Goal: Transaction & Acquisition: Register for event/course

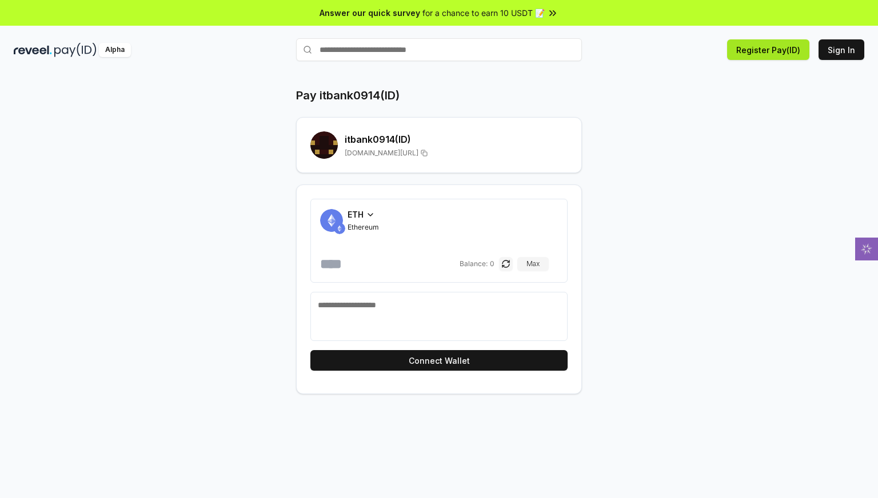
click at [785, 54] on button "Register Pay(ID)" at bounding box center [768, 49] width 82 height 21
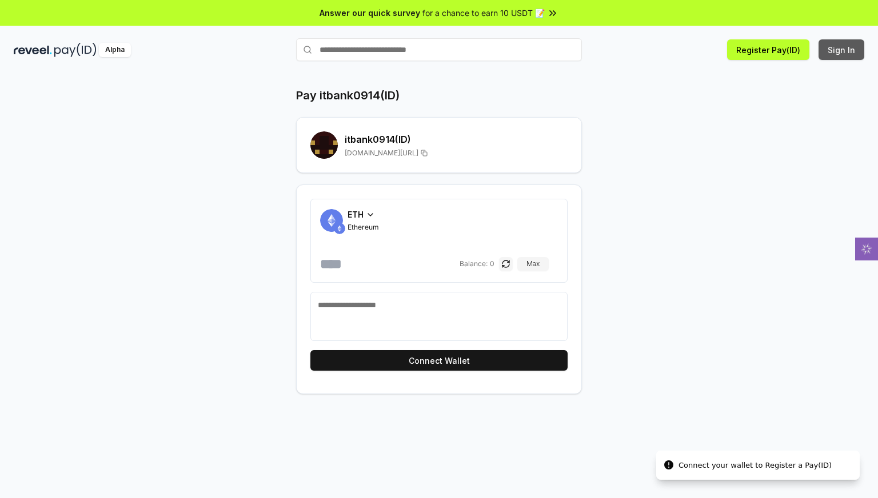
click at [837, 43] on button "Sign In" at bounding box center [842, 49] width 46 height 21
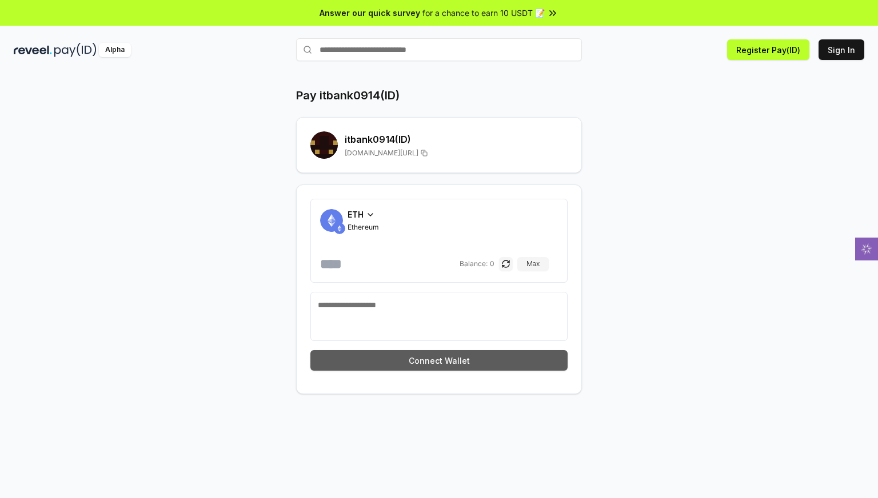
click at [457, 366] on button "Connect Wallet" at bounding box center [438, 360] width 257 height 21
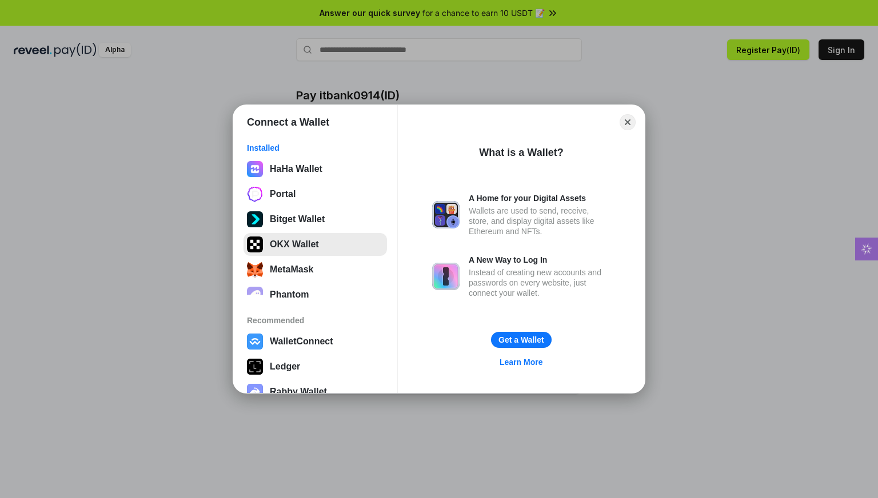
click at [306, 248] on button "OKX Wallet" at bounding box center [314, 244] width 143 height 23
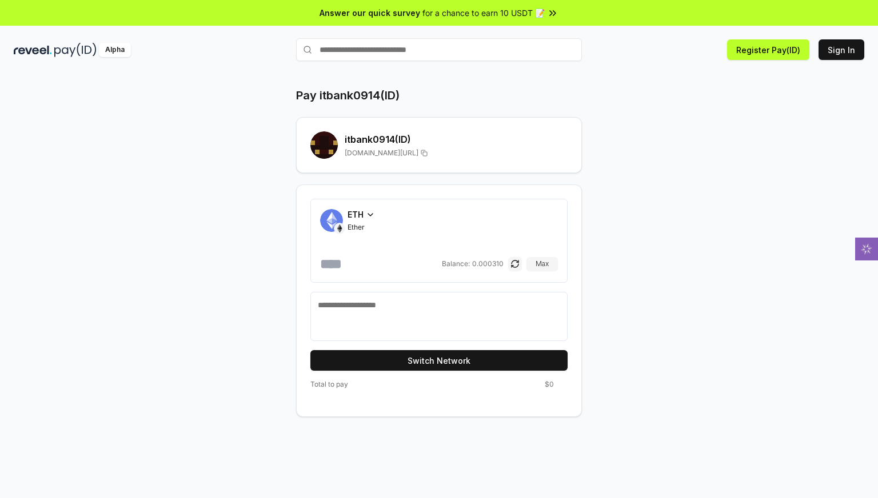
click at [368, 215] on icon at bounding box center [370, 214] width 9 height 9
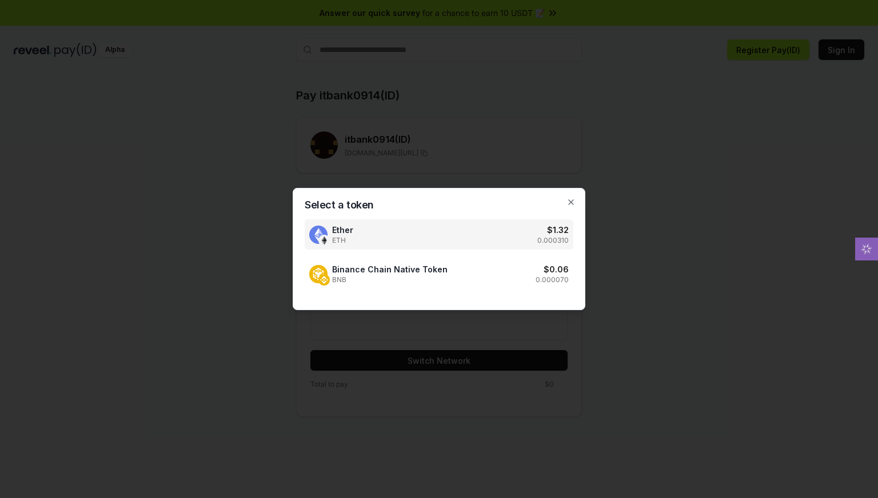
click at [679, 234] on div at bounding box center [439, 249] width 878 height 498
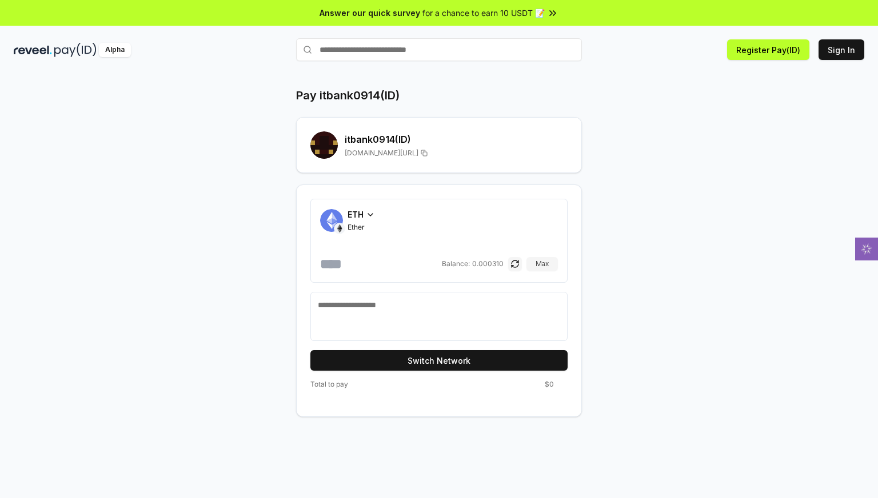
click at [388, 266] on input "number" at bounding box center [379, 264] width 119 height 18
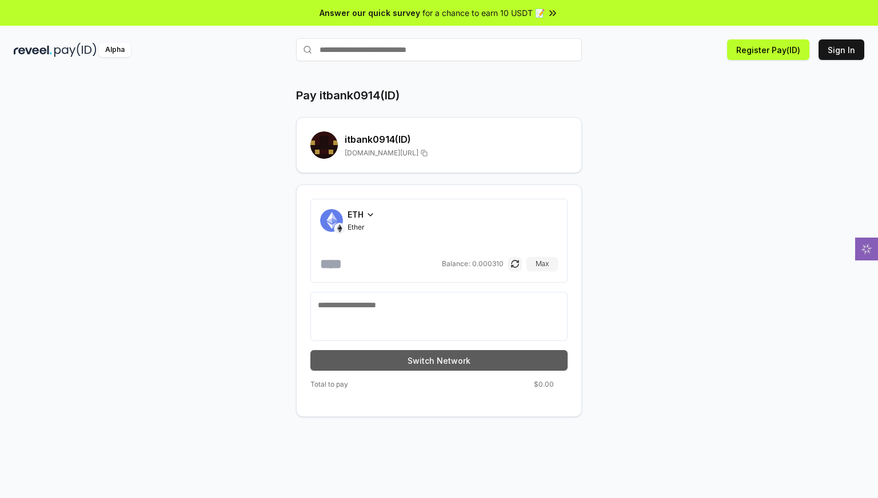
type input "********"
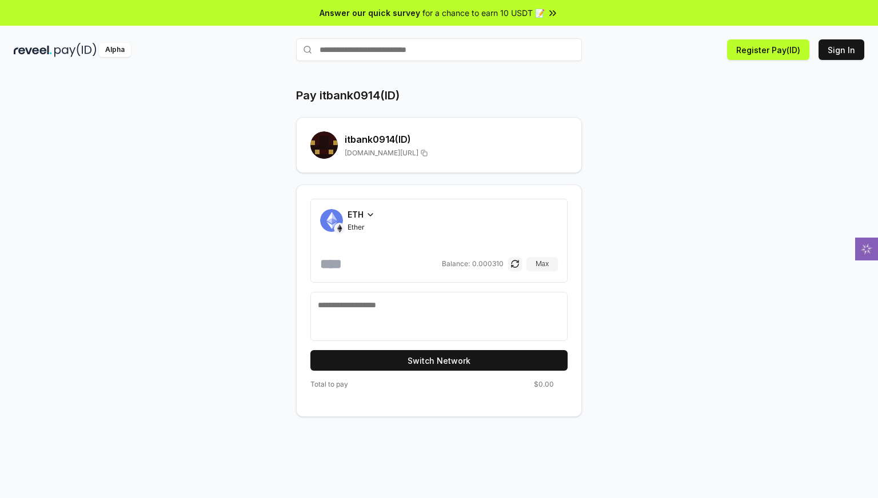
drag, startPoint x: 457, startPoint y: 362, endPoint x: 478, endPoint y: 370, distance: 22.3
click at [457, 362] on button "Switch Network" at bounding box center [438, 360] width 257 height 21
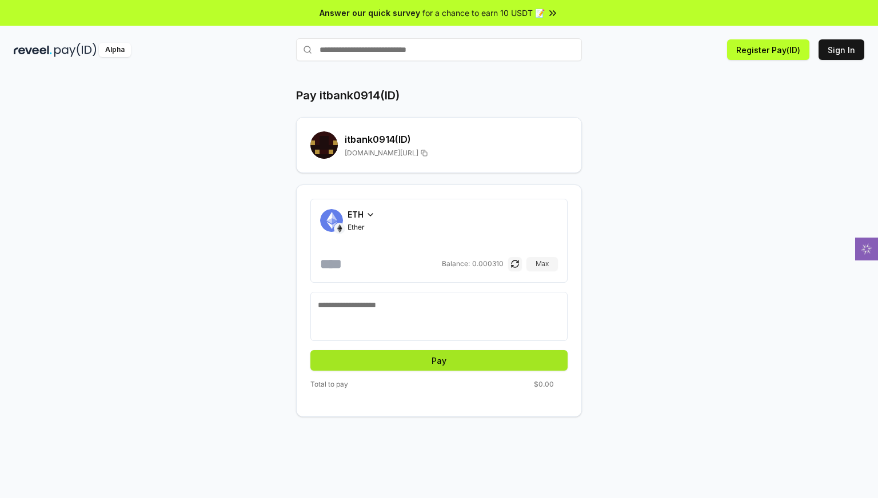
click at [446, 356] on button "Pay" at bounding box center [438, 360] width 257 height 21
click at [446, 364] on button "Pay" at bounding box center [438, 360] width 257 height 21
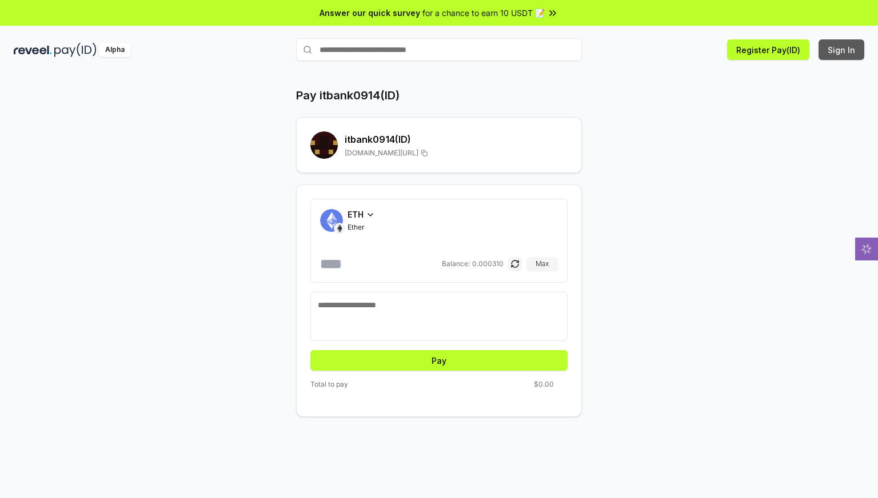
click at [836, 49] on button "Sign In" at bounding box center [842, 49] width 46 height 21
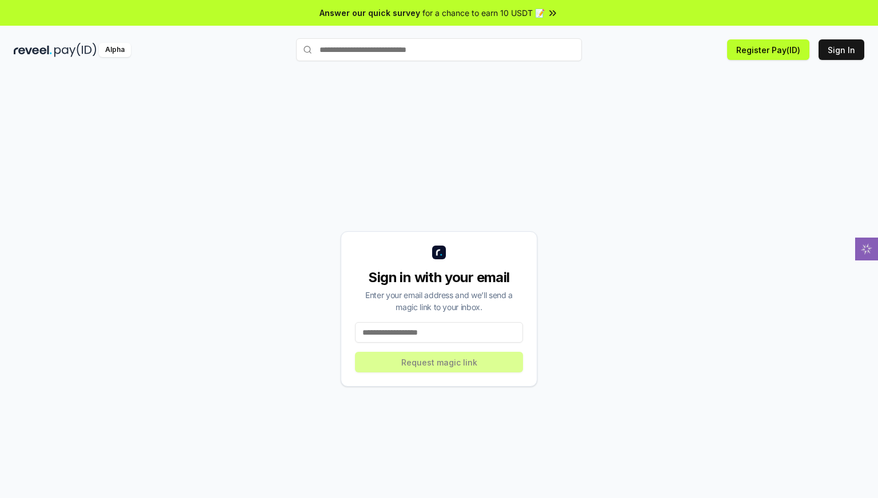
click at [437, 332] on input at bounding box center [439, 332] width 168 height 21
type input "*"
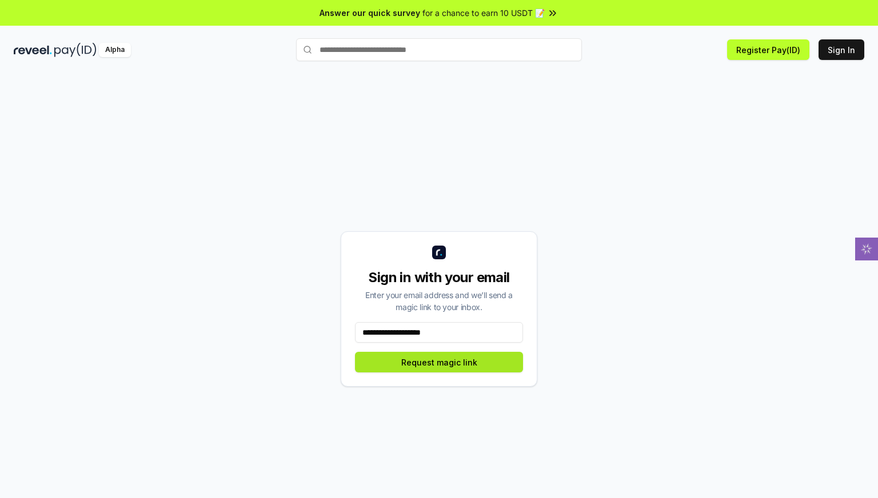
type input "**********"
click at [443, 365] on button "Request magic link" at bounding box center [439, 362] width 168 height 21
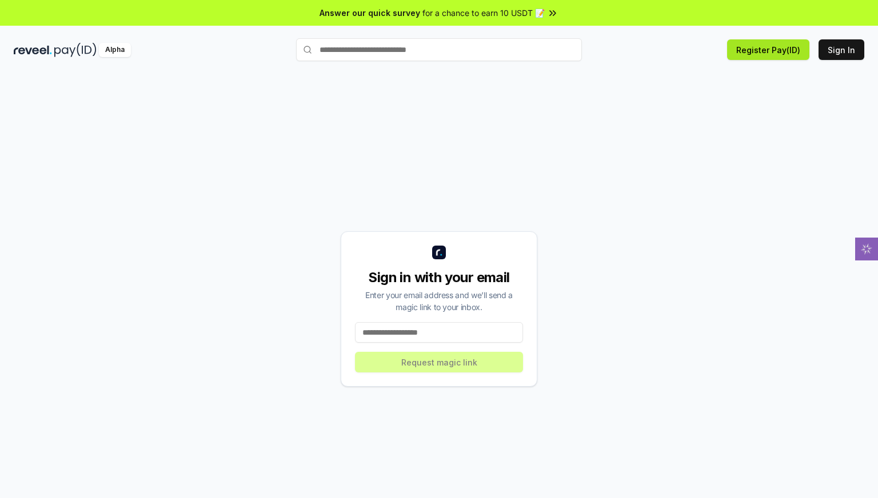
click at [772, 54] on button "Register Pay(ID)" at bounding box center [768, 49] width 82 height 21
click at [767, 49] on button "Register Pay(ID)" at bounding box center [768, 49] width 82 height 21
click at [406, 52] on input "text" at bounding box center [439, 49] width 286 height 23
type input "*********"
click at [548, 70] on span "Register" at bounding box center [557, 71] width 38 height 17
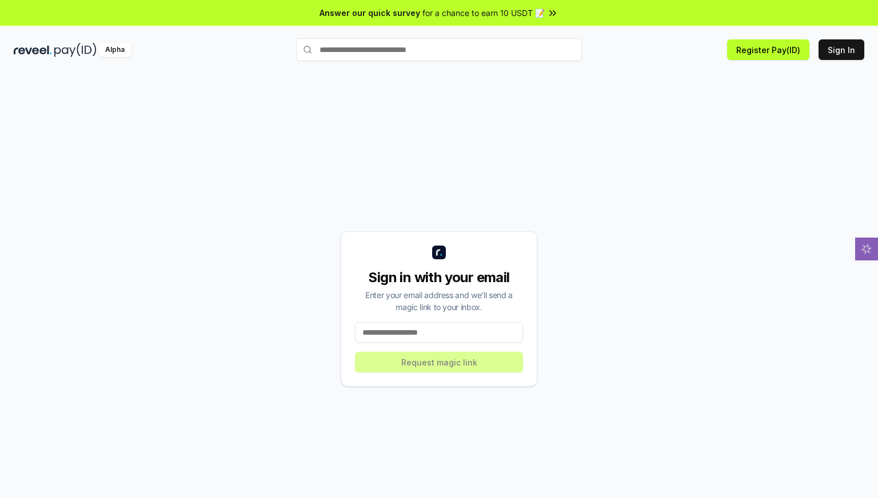
click at [434, 332] on input at bounding box center [439, 332] width 168 height 21
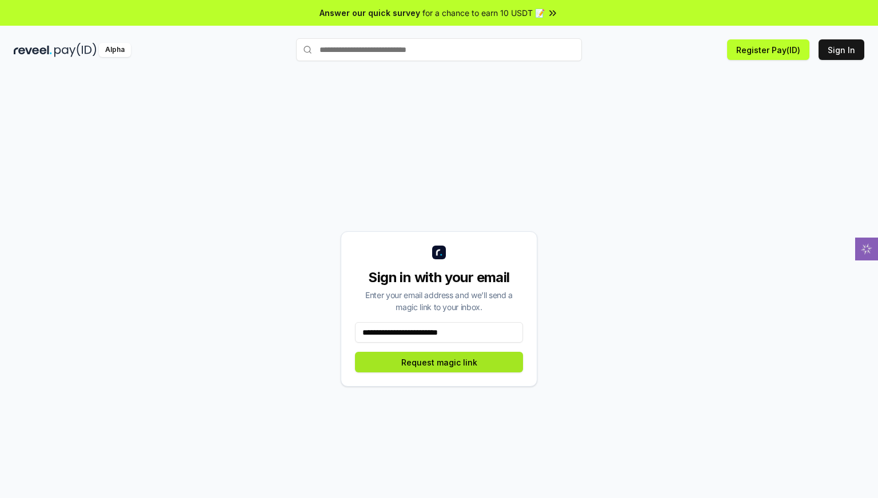
type input "**********"
click at [456, 362] on button "Request magic link" at bounding box center [439, 362] width 168 height 21
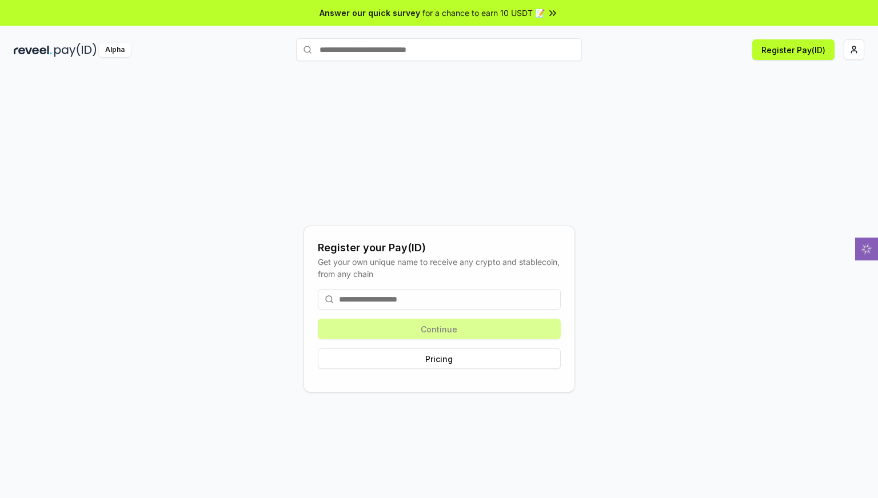
click at [432, 305] on input at bounding box center [439, 299] width 243 height 21
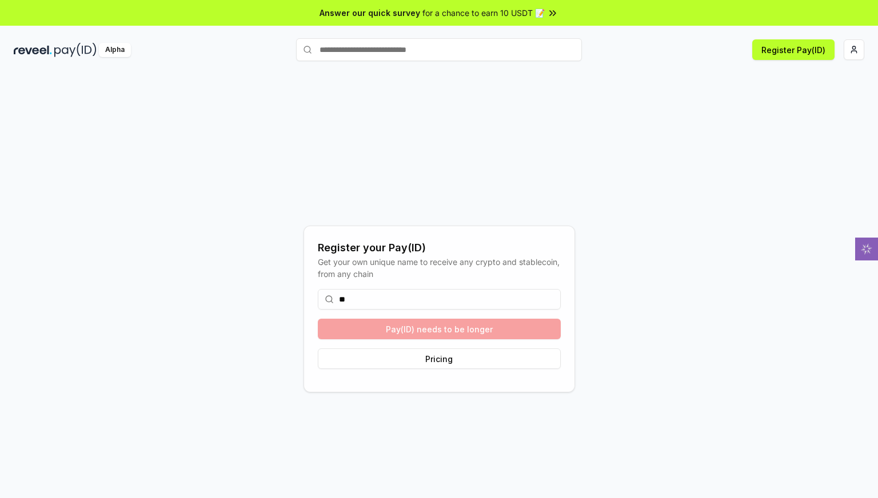
type input "*"
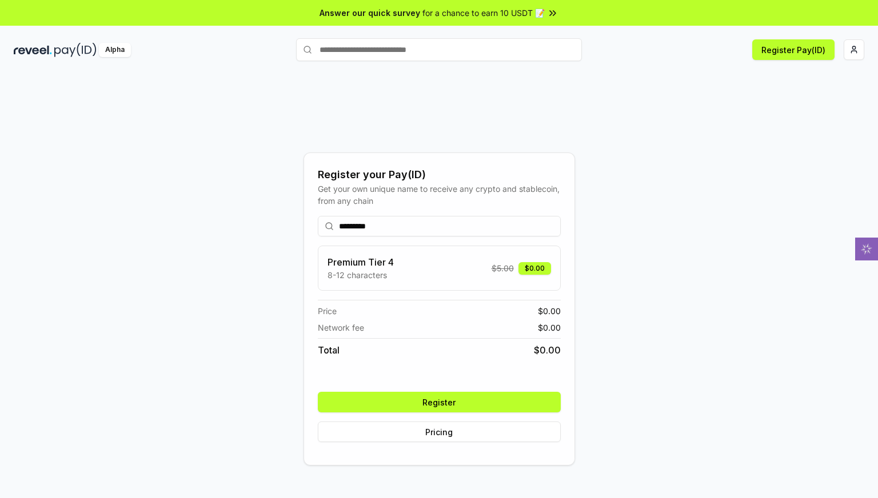
type input "*********"
click at [488, 401] on button "Register" at bounding box center [439, 402] width 243 height 21
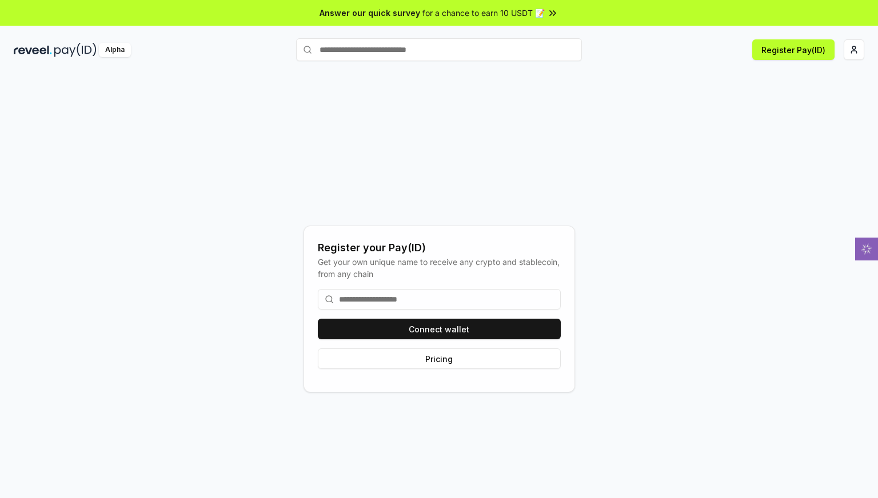
click at [457, 301] on input at bounding box center [439, 299] width 243 height 21
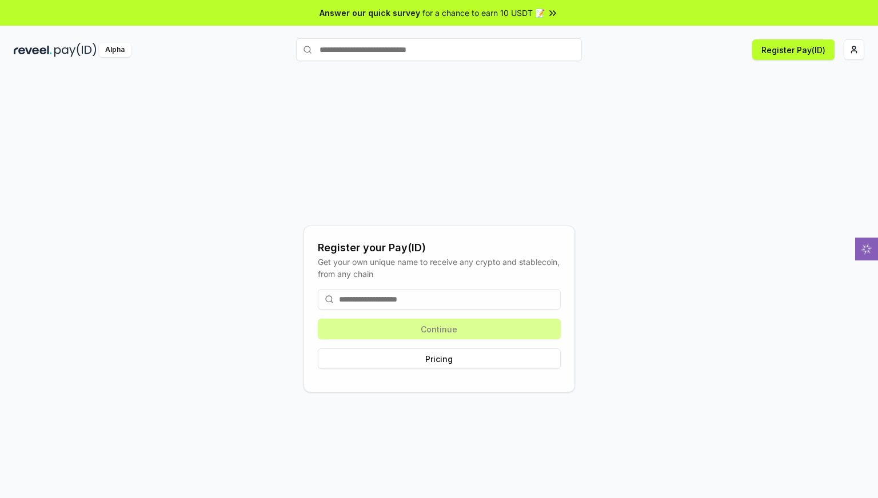
click at [457, 330] on div "Continue Pricing" at bounding box center [439, 329] width 243 height 98
click at [474, 362] on button "Pricing" at bounding box center [439, 359] width 243 height 21
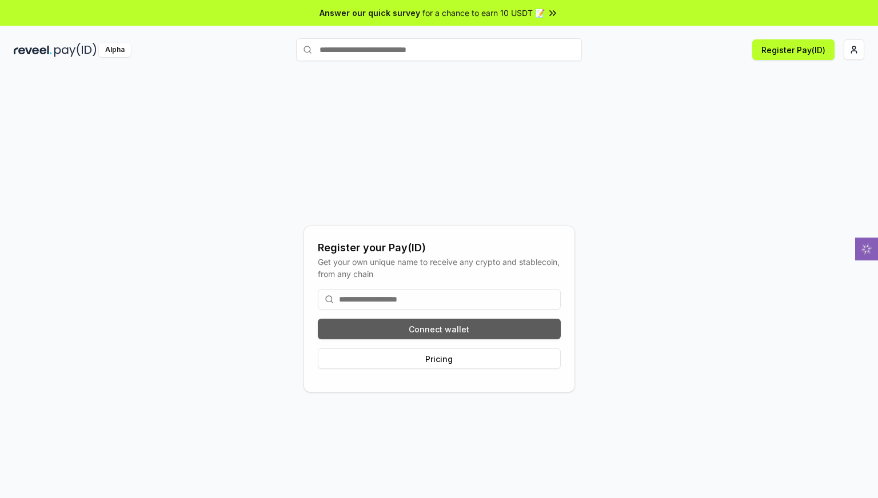
click at [472, 330] on button "Connect wallet" at bounding box center [439, 329] width 243 height 21
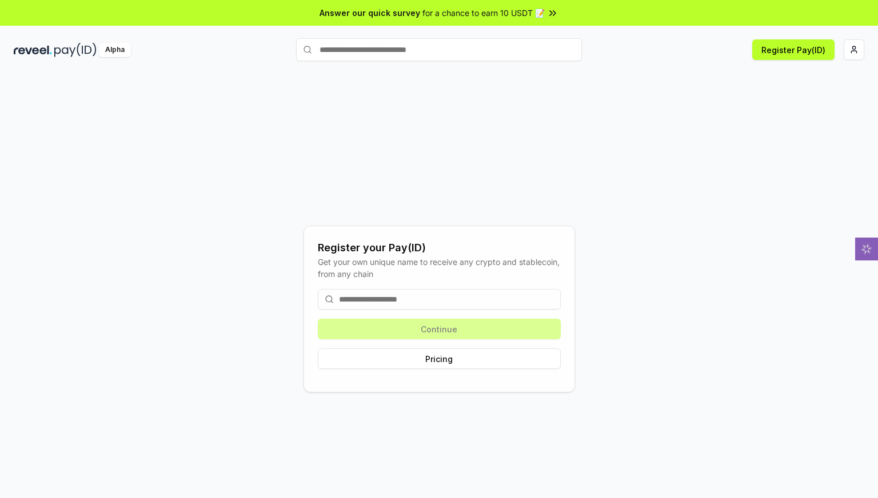
click at [436, 300] on input at bounding box center [439, 299] width 243 height 21
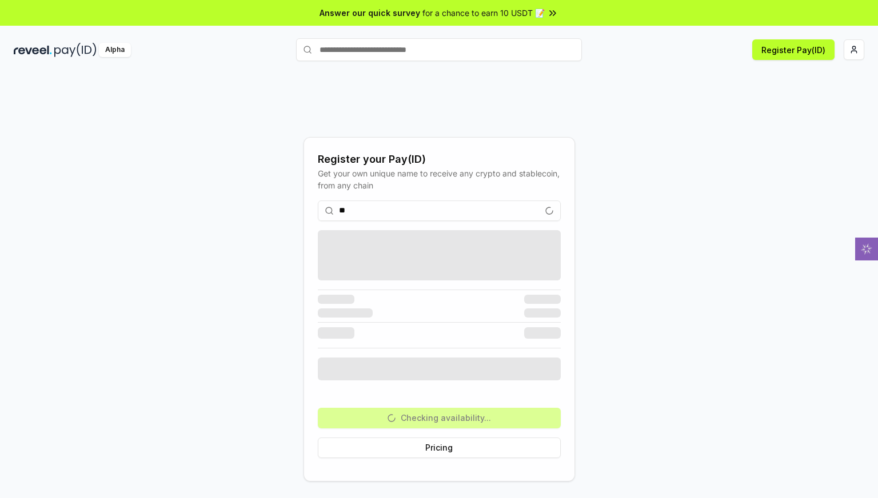
type input "*"
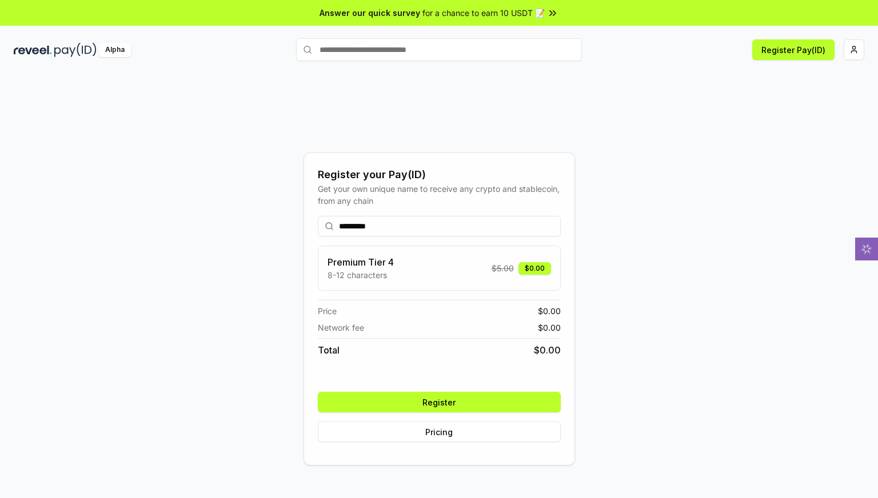
type input "*********"
click at [501, 401] on button "Register" at bounding box center [439, 402] width 243 height 21
